Goal: Task Accomplishment & Management: Manage account settings

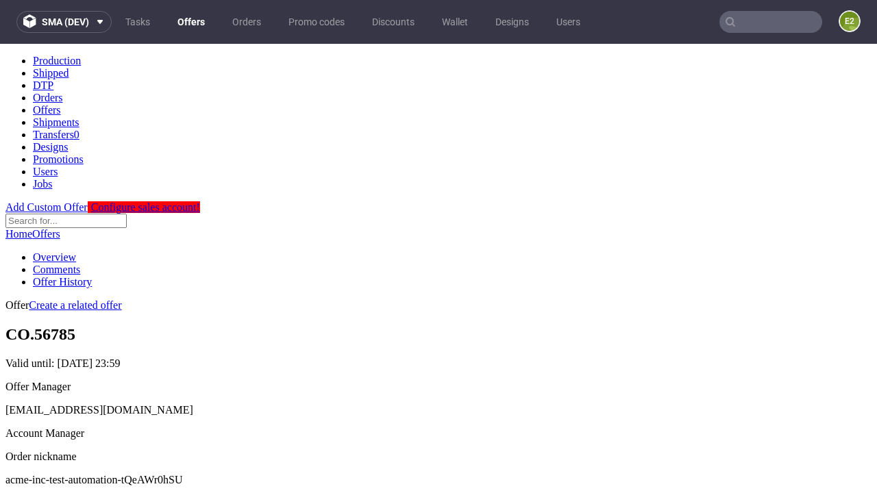
scroll to position [136, 0]
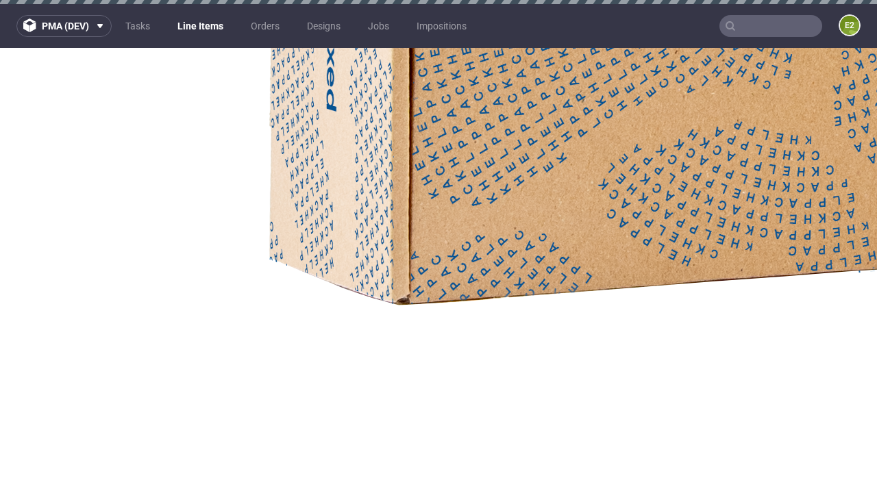
select select "accepted"
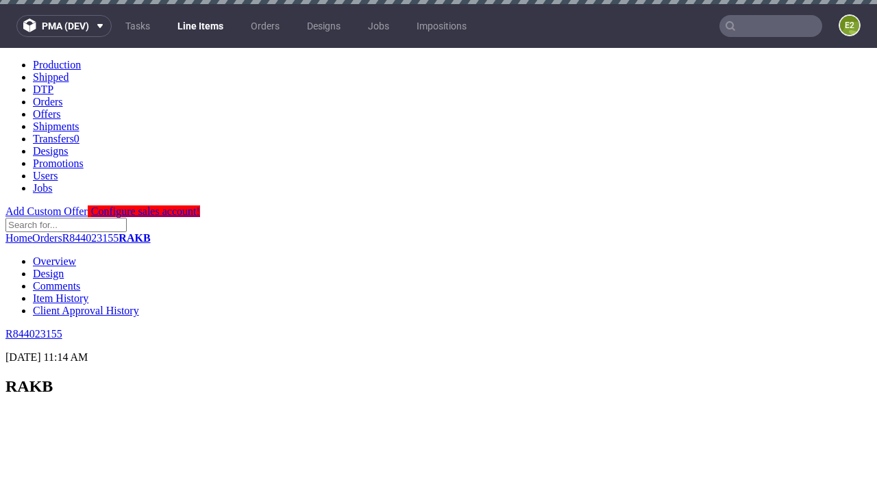
select select "received"
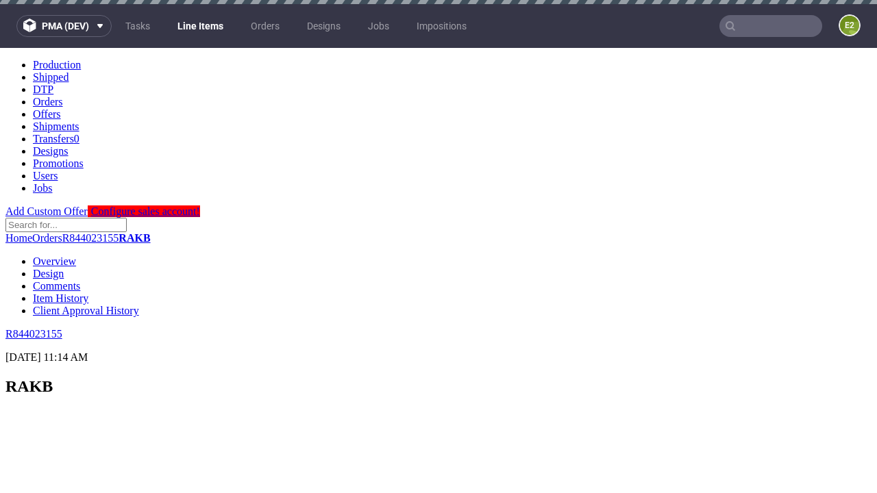
select select "accepted_dtp_issue_reprint"
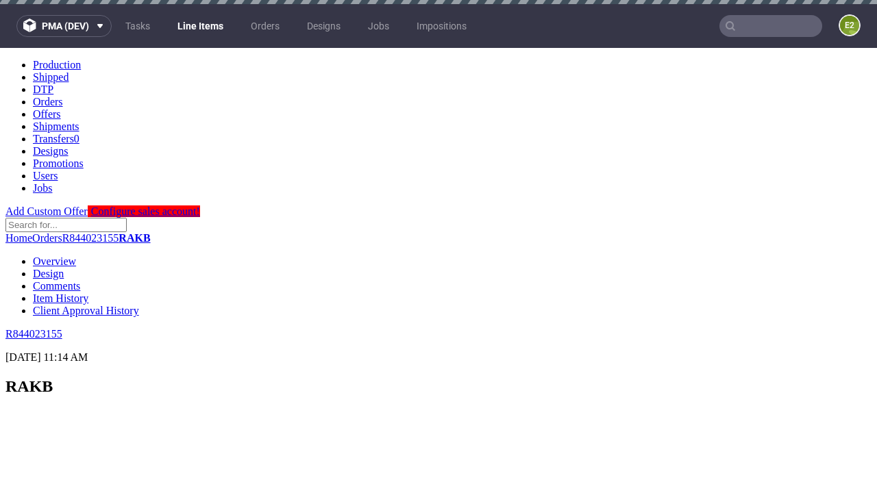
scroll to position [1084, 0]
